Goal: Task Accomplishment & Management: Manage account settings

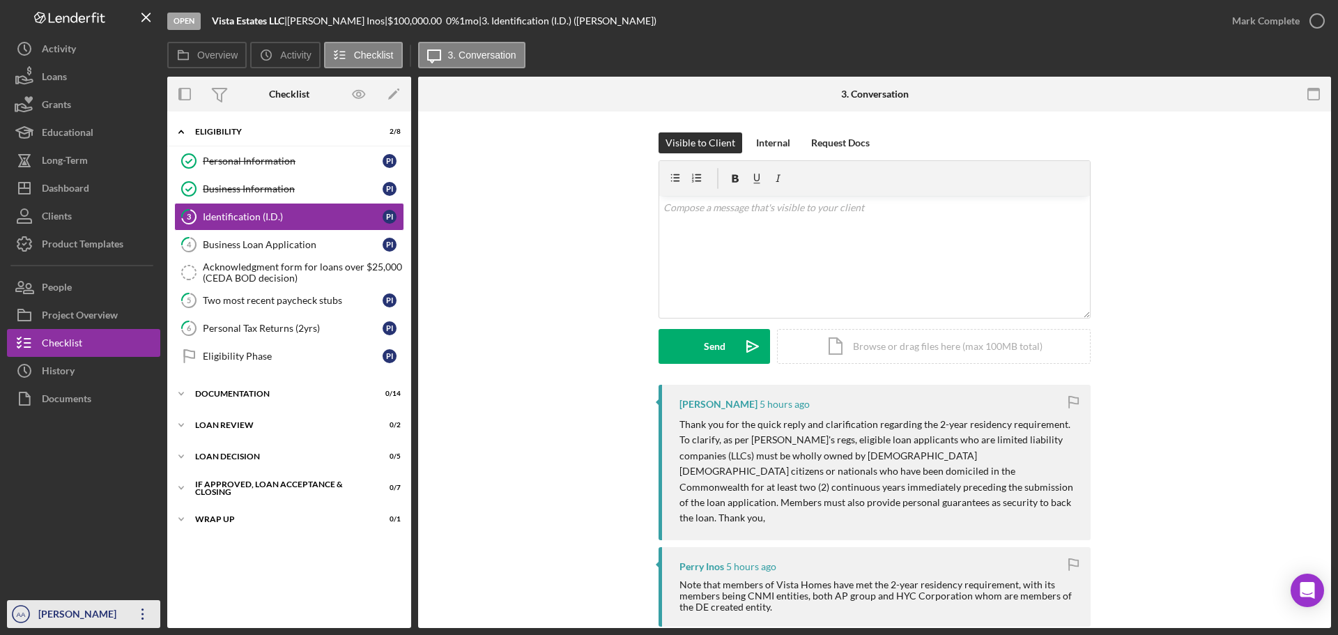
click at [55, 610] on div "[PERSON_NAME]" at bounding box center [80, 615] width 91 height 31
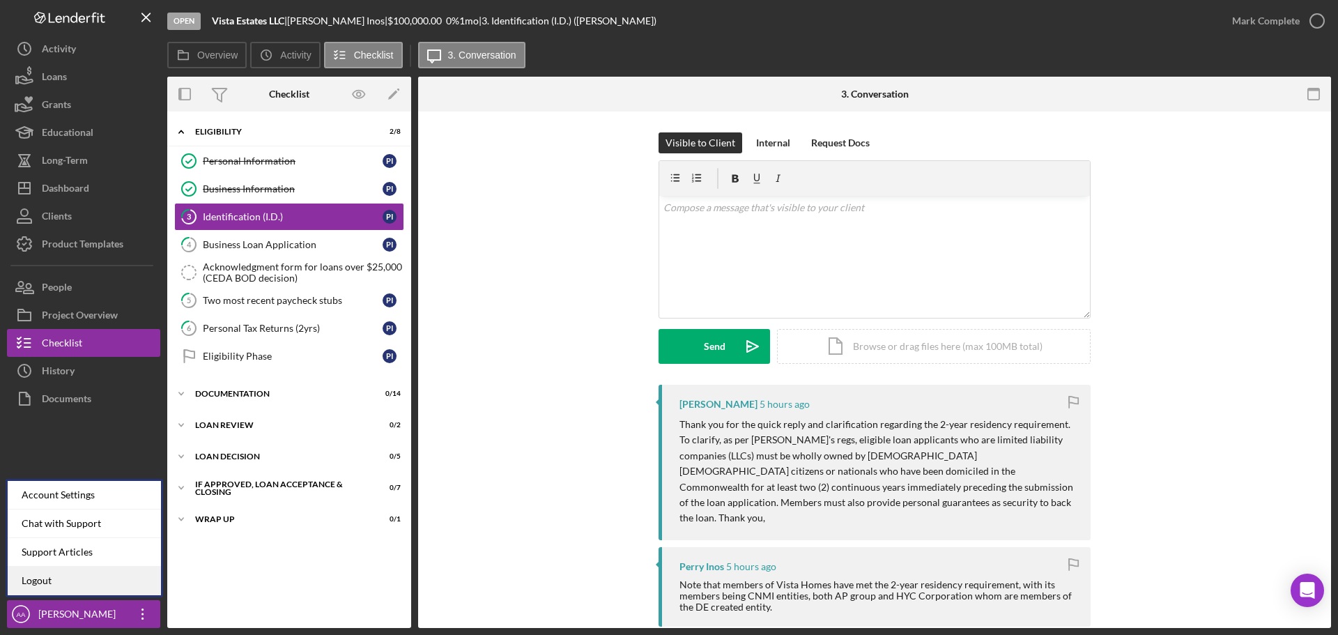
click at [144, 569] on link "Logout" at bounding box center [84, 580] width 153 height 29
